Goal: Task Accomplishment & Management: Complete application form

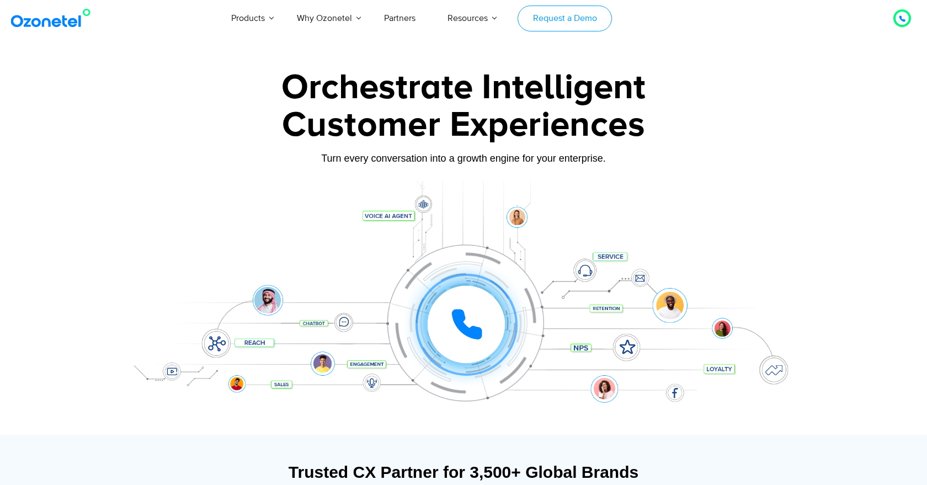
click at [578, 21] on link "Request a Demo" at bounding box center [565, 19] width 94 height 26
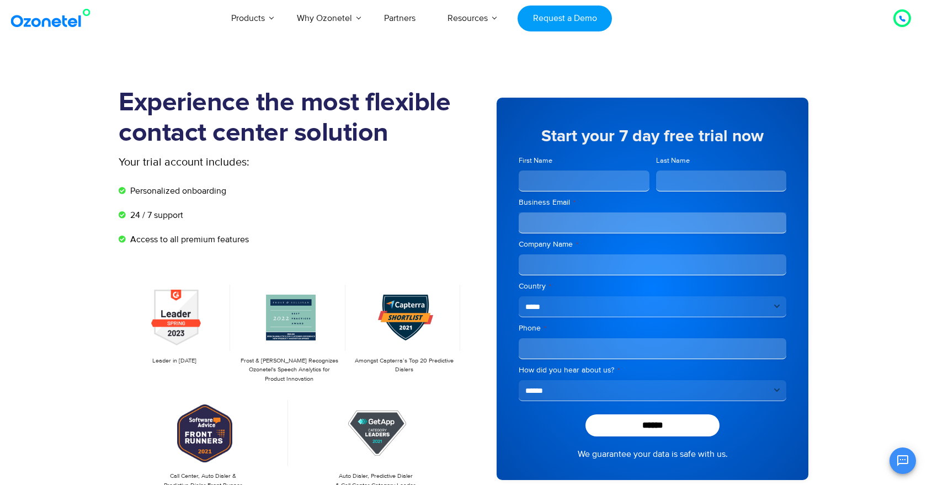
click at [577, 181] on input "First Name" at bounding box center [584, 181] width 131 height 21
type input "***"
